Goal: Task Accomplishment & Management: Use online tool/utility

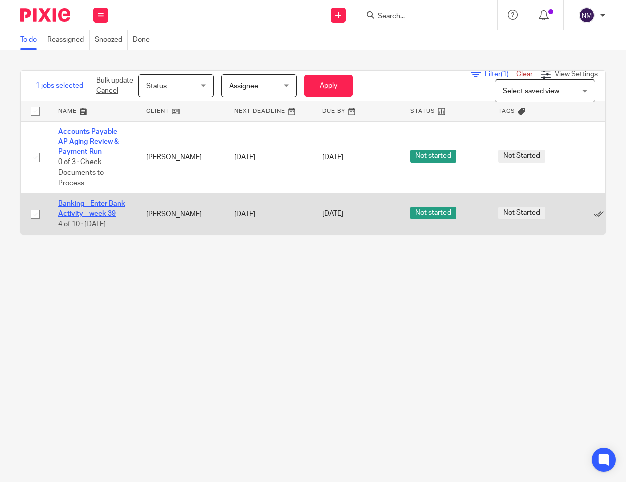
click at [84, 205] on link "Banking - Enter Bank Activity - week 39" at bounding box center [91, 208] width 67 height 17
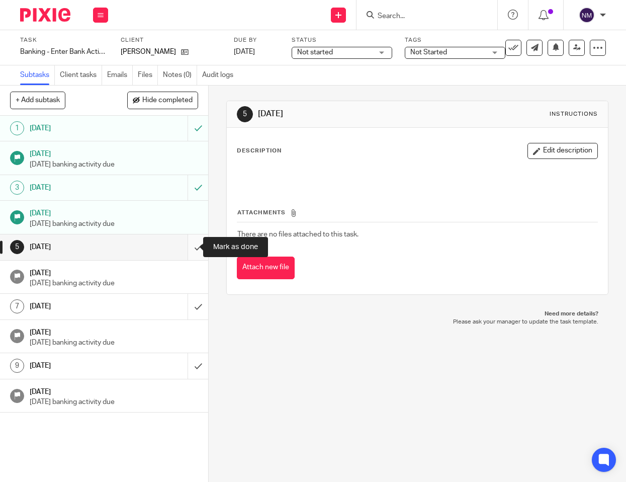
click at [187, 249] on input "submit" at bounding box center [104, 246] width 208 height 25
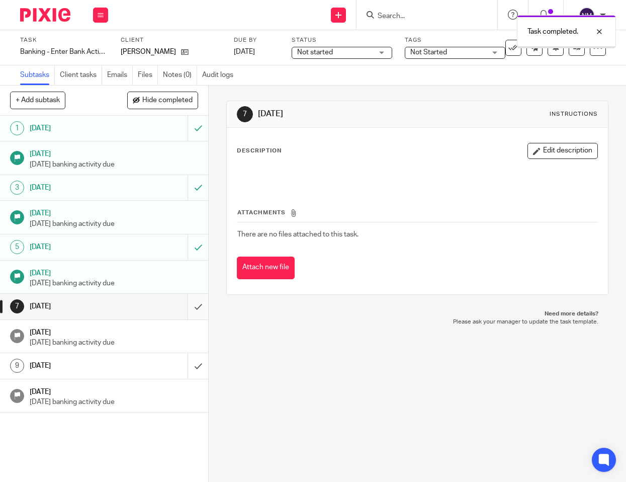
click at [187, 305] on input "submit" at bounding box center [104, 306] width 208 height 25
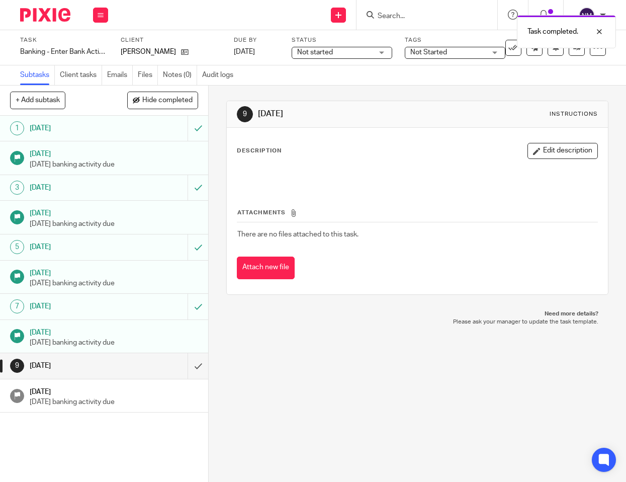
click at [47, 20] on img at bounding box center [45, 15] width 50 height 14
